Goal: Task Accomplishment & Management: Manage account settings

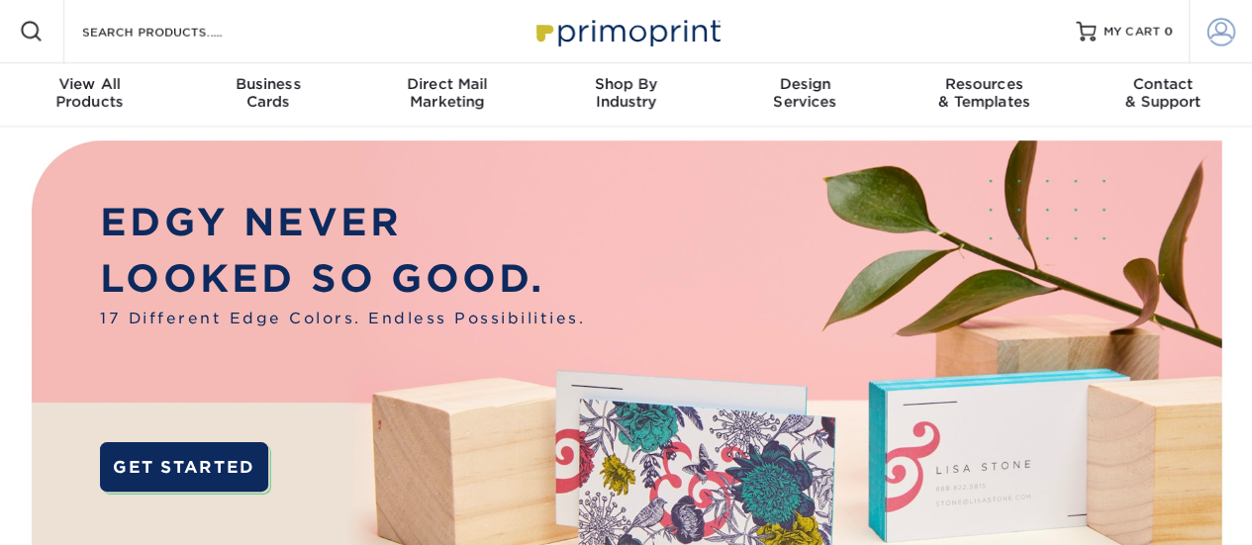
click at [1222, 24] on span at bounding box center [1222, 32] width 28 height 28
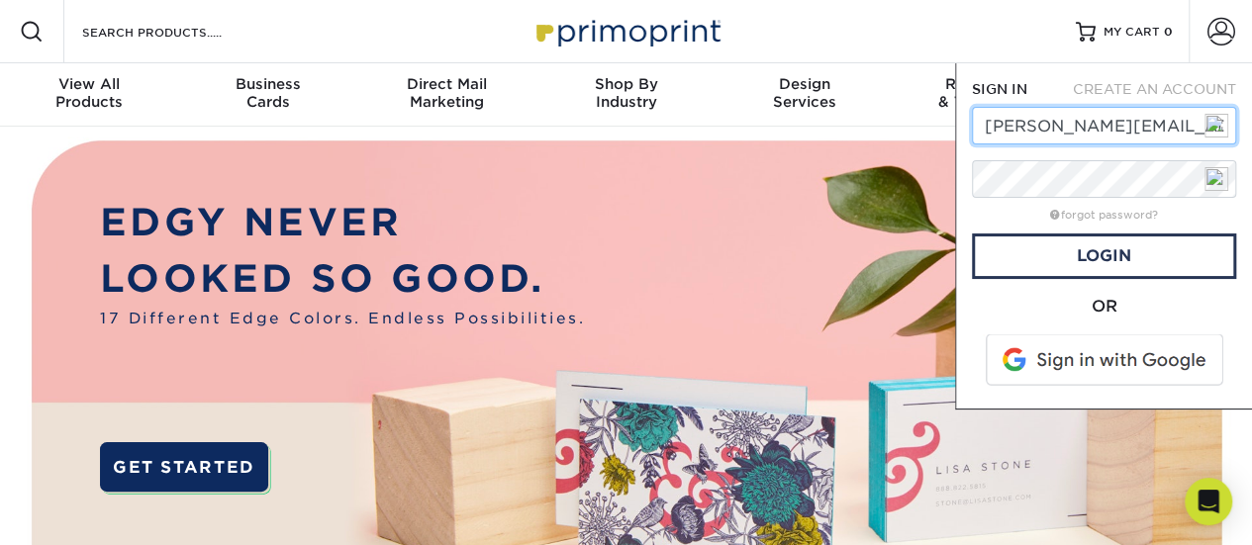
type input "[PERSON_NAME][EMAIL_ADDRESS][DOMAIN_NAME]"
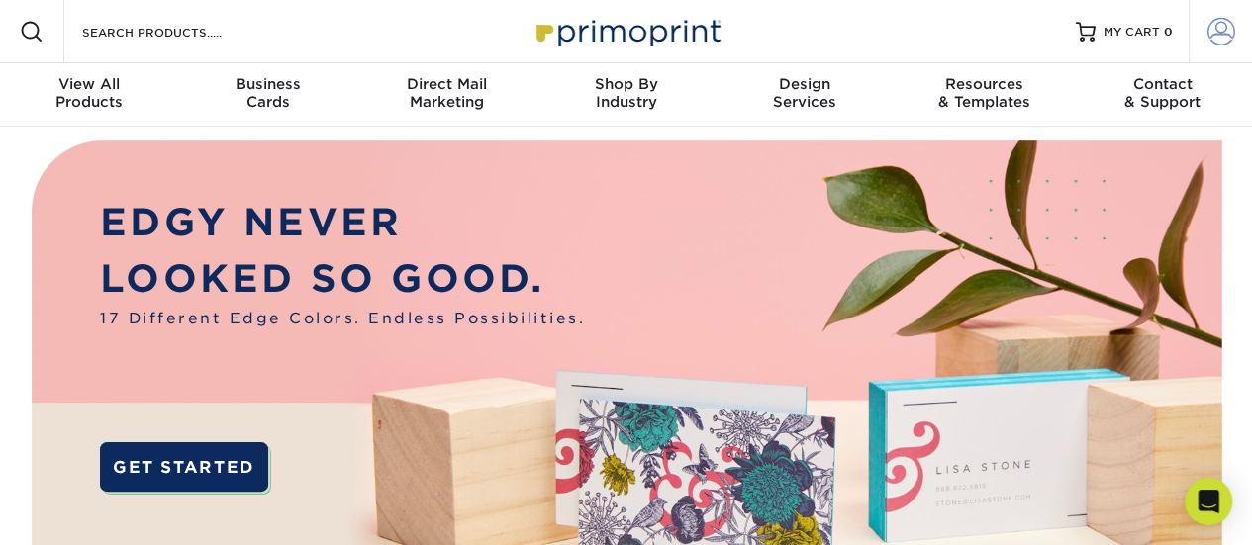
click at [1225, 29] on span at bounding box center [1222, 32] width 28 height 28
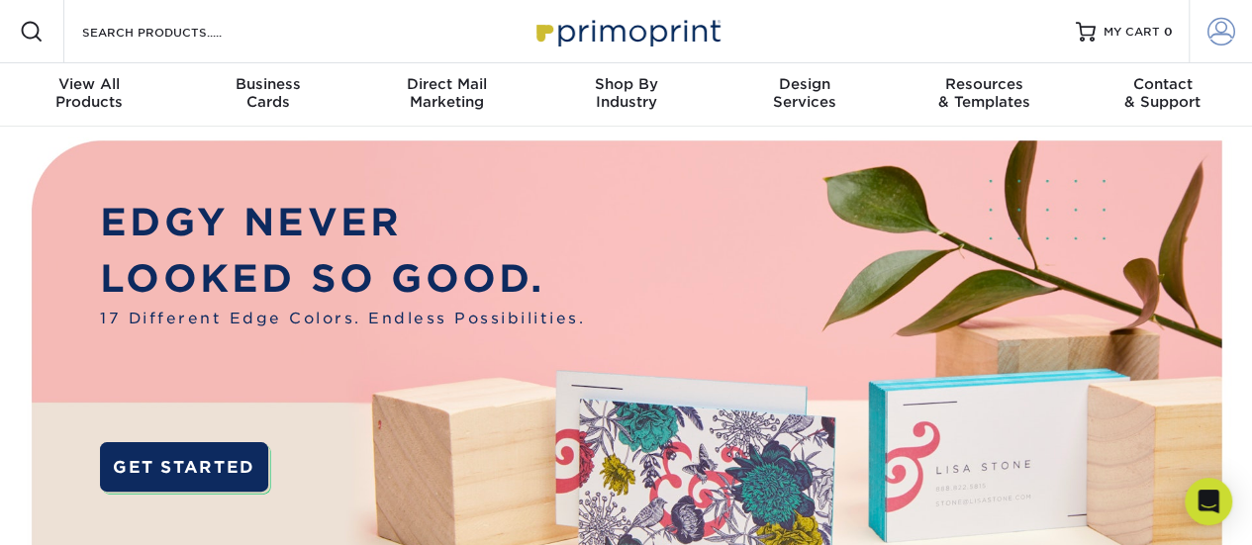
click at [1216, 29] on span at bounding box center [1222, 32] width 28 height 28
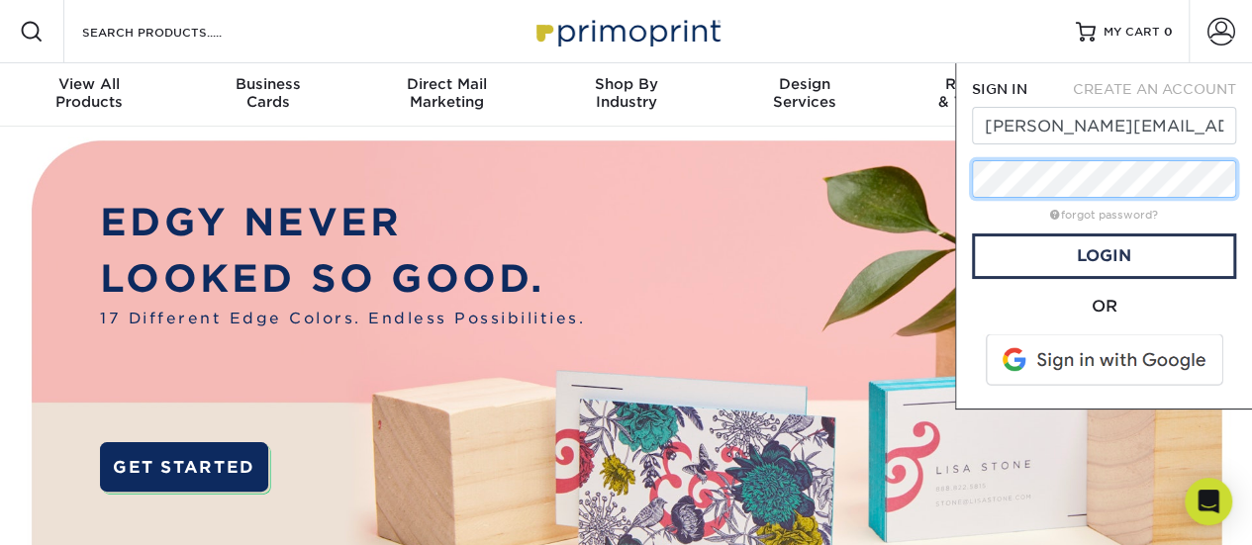
click at [958, 187] on div "SIGN IN CREATE AN ACCOUNT [PERSON_NAME][EMAIL_ADDRESS][DOMAIN_NAME] forgot pass…" at bounding box center [1103, 236] width 297 height 347
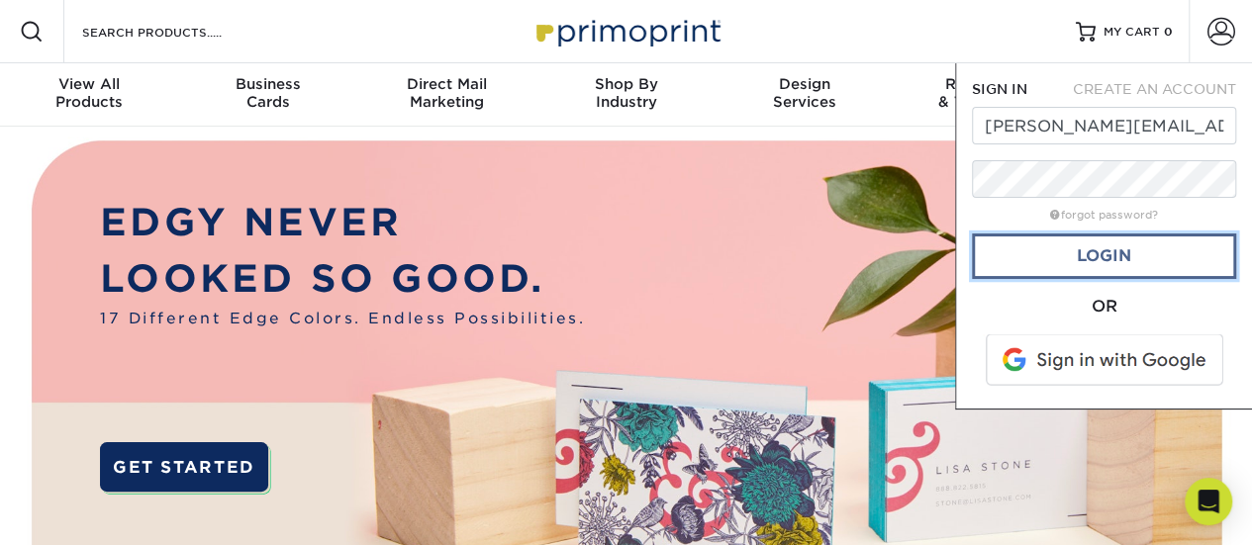
click at [1097, 258] on link "Login" at bounding box center [1104, 257] width 264 height 46
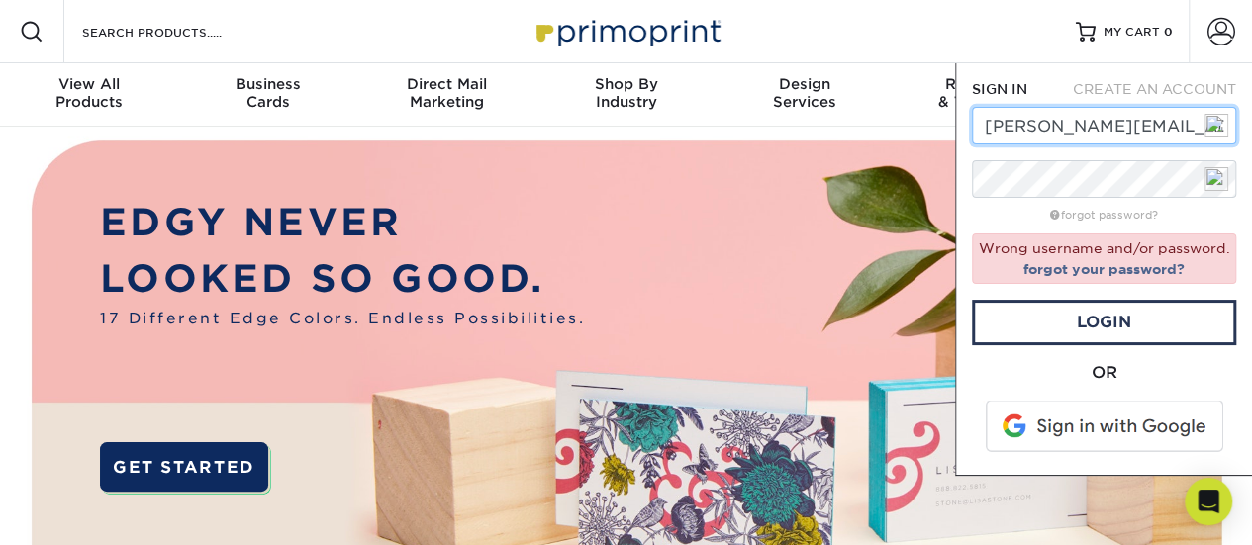
drag, startPoint x: 1190, startPoint y: 129, endPoint x: 946, endPoint y: 133, distance: 243.6
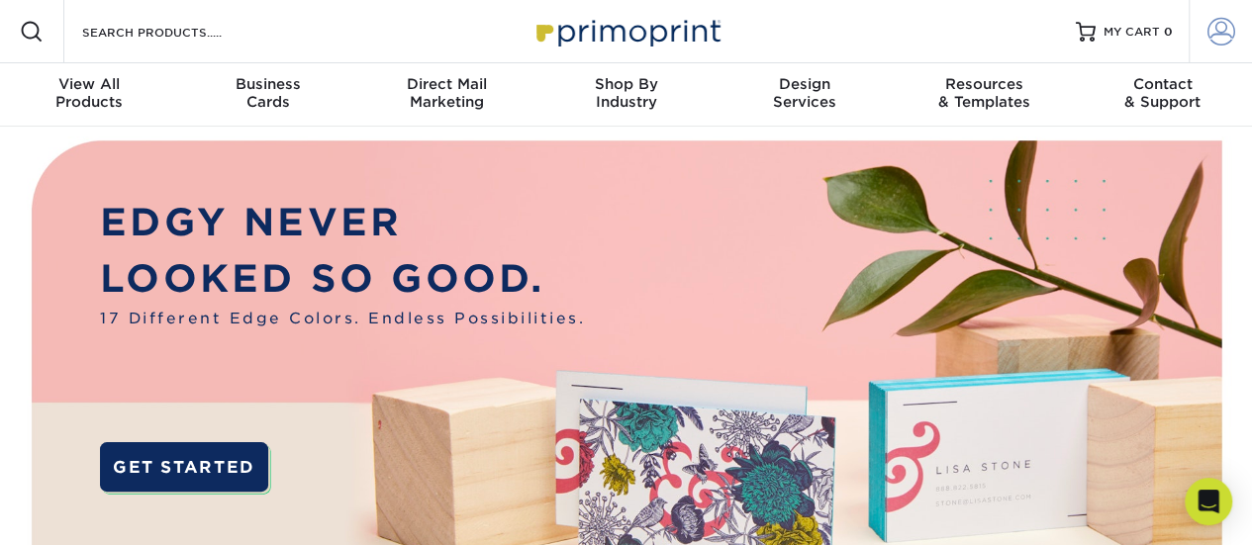
click at [1217, 31] on span at bounding box center [1222, 32] width 28 height 28
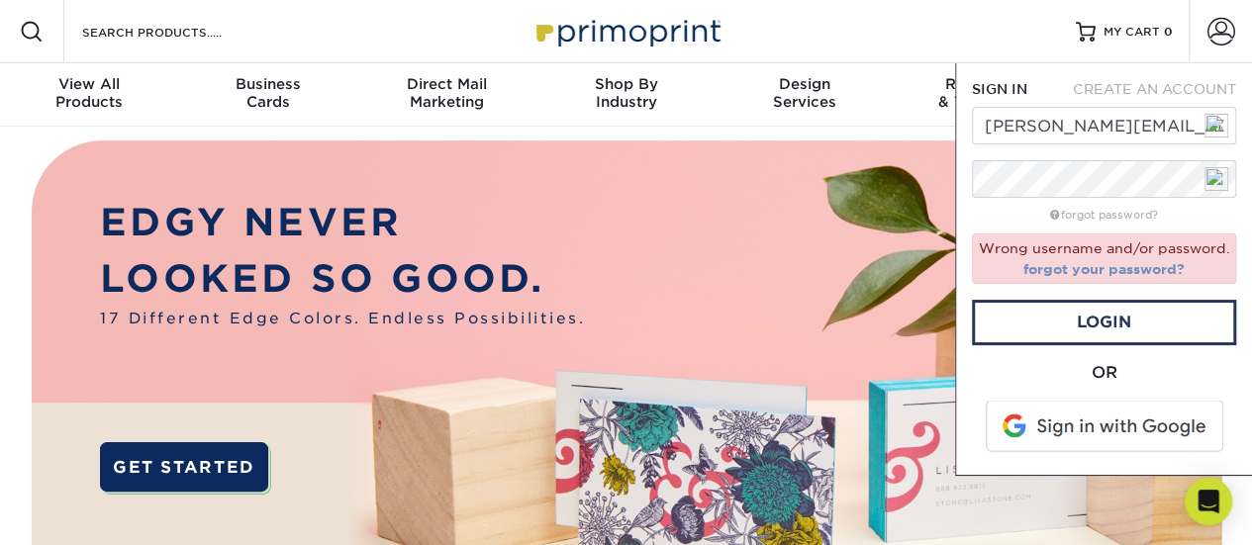
click at [1107, 267] on link "forgot your password?" at bounding box center [1104, 269] width 161 height 16
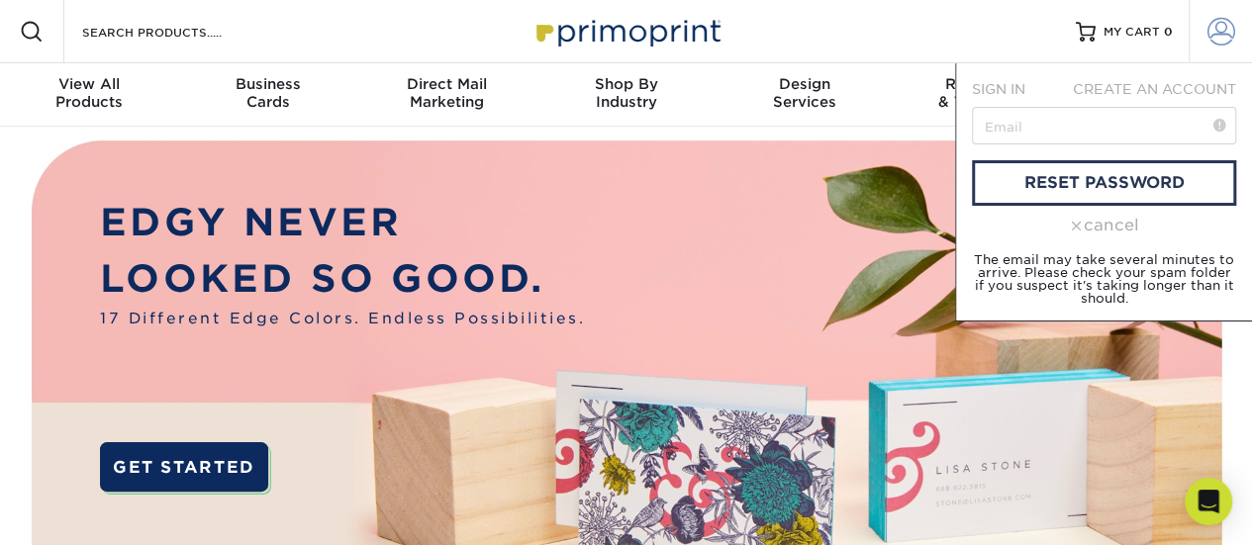
click at [1214, 23] on span at bounding box center [1222, 32] width 28 height 28
